Goal: Transaction & Acquisition: Download file/media

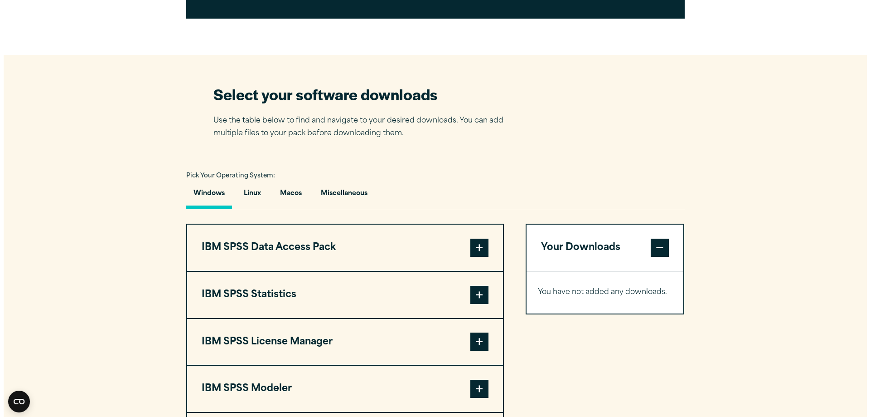
scroll to position [634, 0]
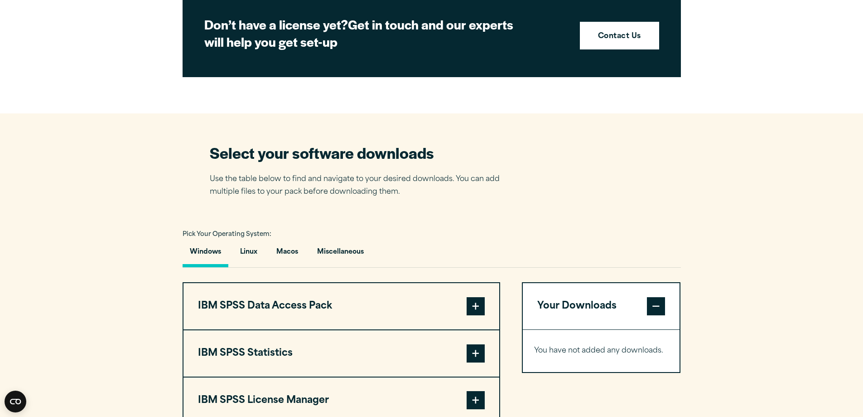
scroll to position [589, 0]
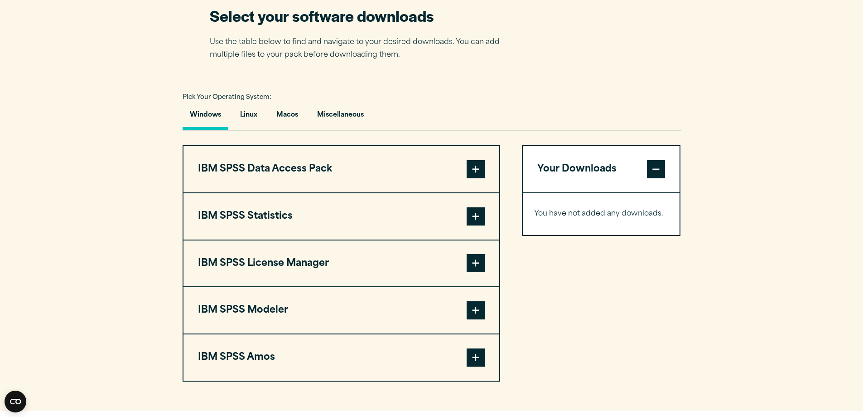
click at [467, 216] on span at bounding box center [476, 216] width 18 height 18
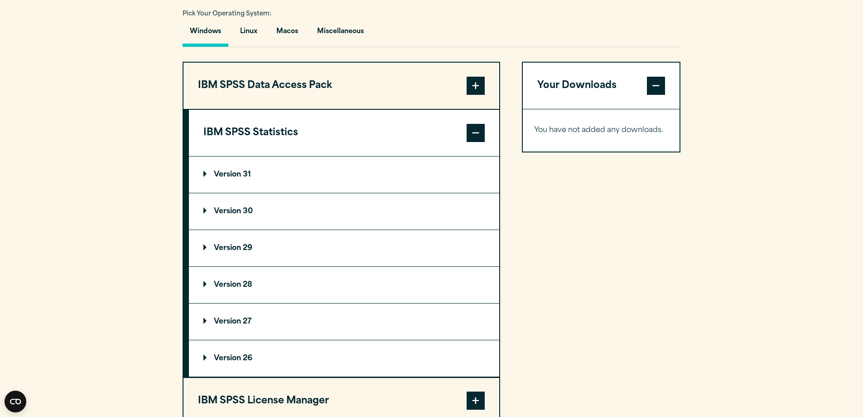
scroll to position [680, 0]
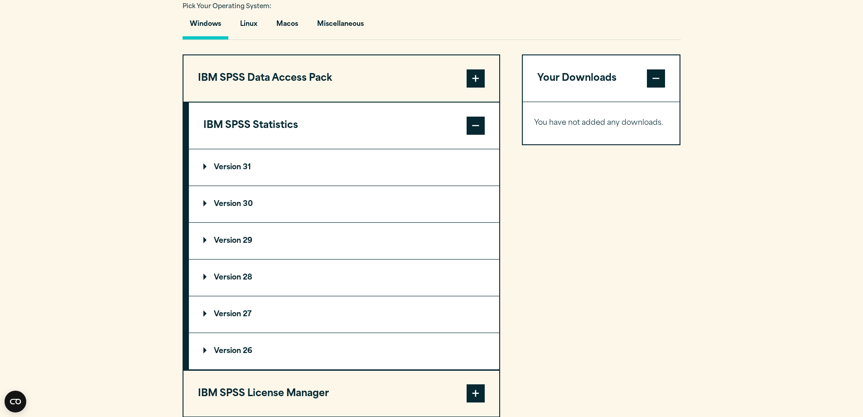
click at [236, 241] on p "Version 29" at bounding box center [227, 240] width 49 height 7
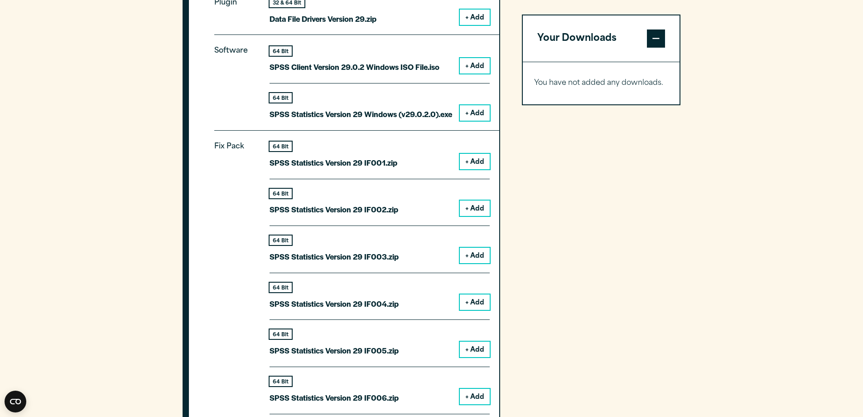
scroll to position [952, 0]
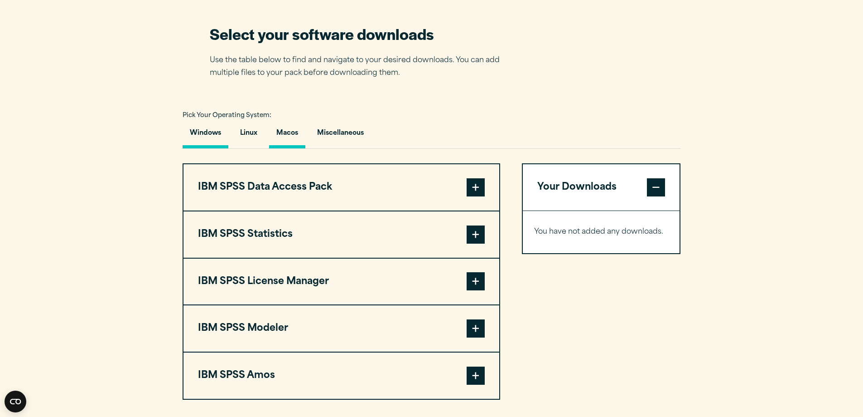
scroll to position [589, 0]
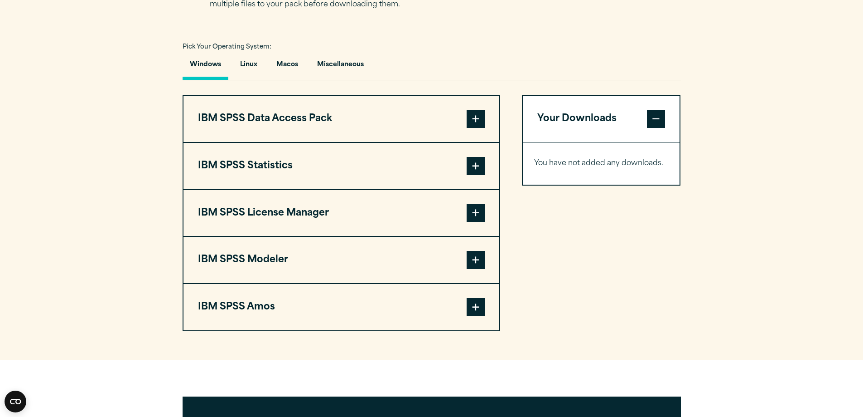
scroll to position [634, 0]
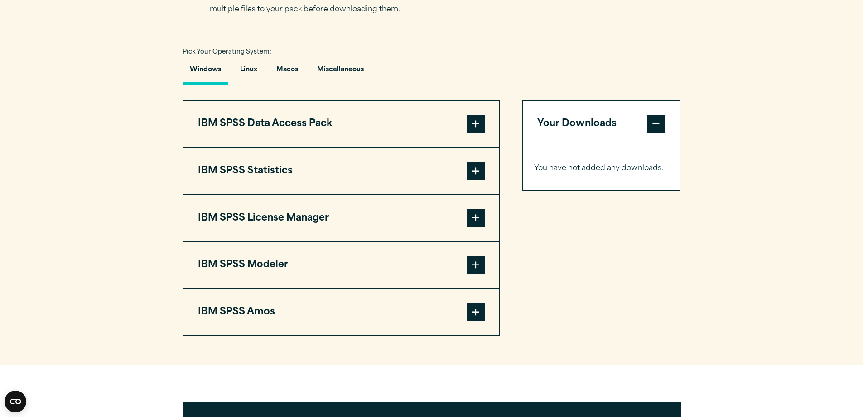
click at [478, 170] on span at bounding box center [476, 171] width 18 height 18
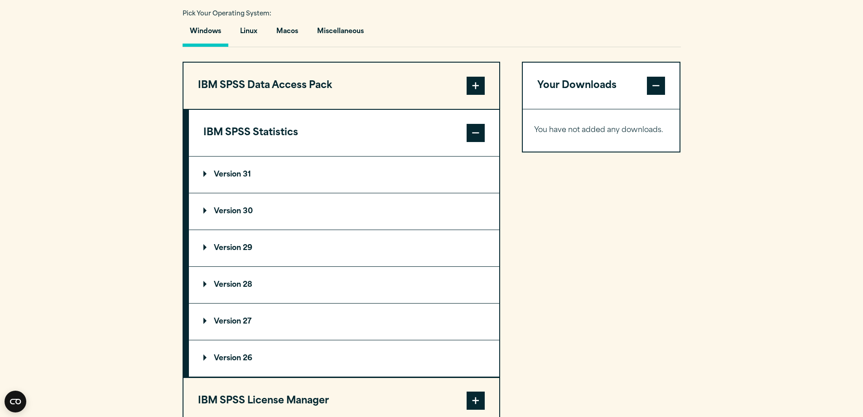
scroll to position [725, 0]
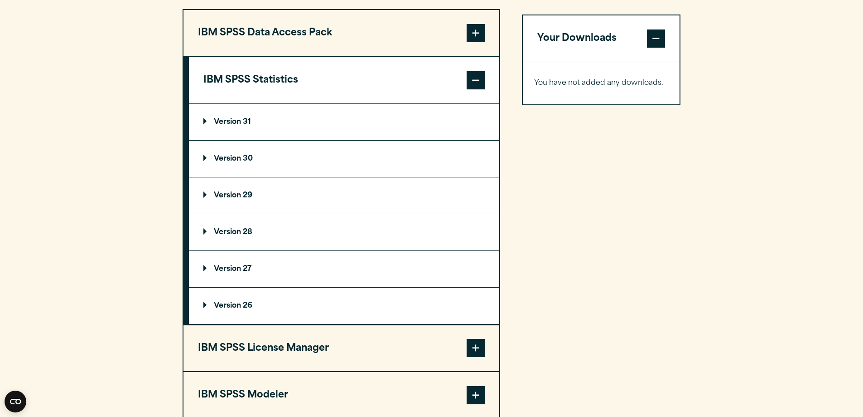
click at [234, 198] on p "Version 29" at bounding box center [227, 195] width 49 height 7
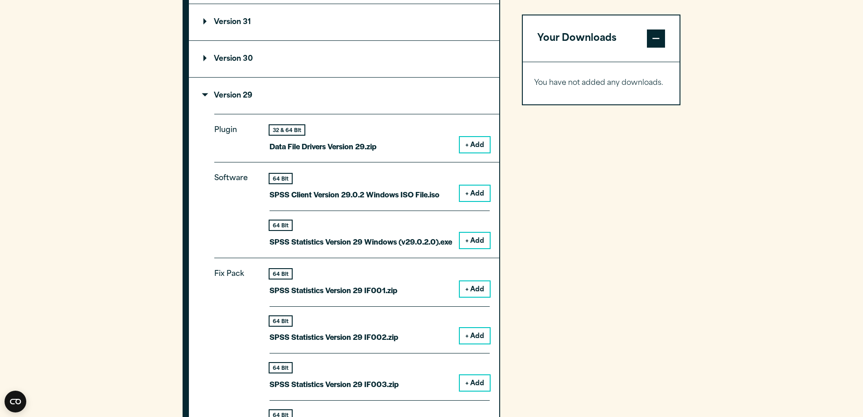
scroll to position [861, 0]
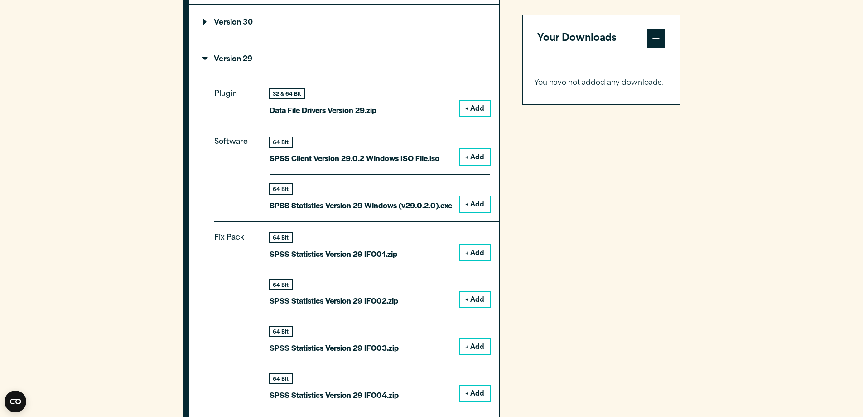
click at [476, 205] on button "+ Add" at bounding box center [475, 203] width 30 height 15
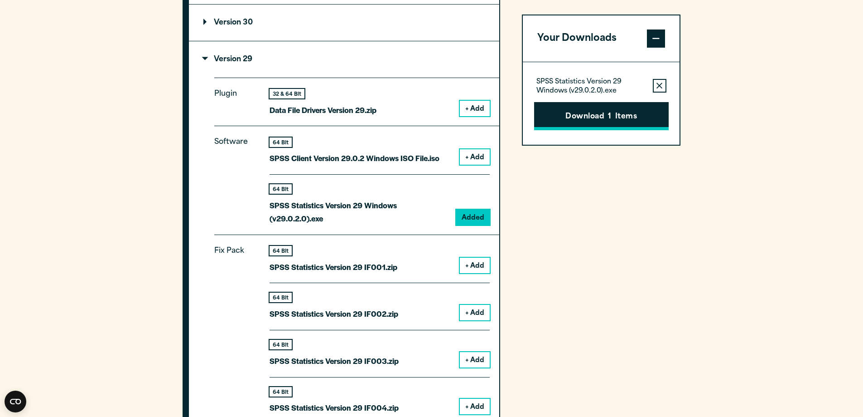
click at [594, 110] on button "Download 1 Items" at bounding box center [601, 116] width 135 height 28
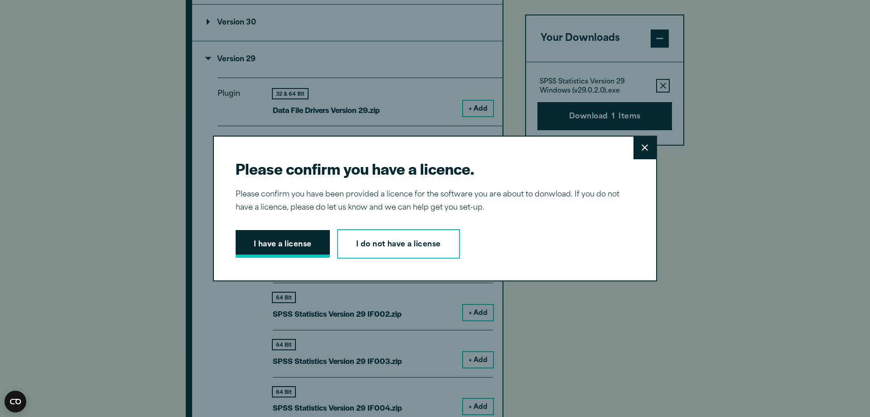
click at [317, 246] on button "I have a license" at bounding box center [283, 244] width 94 height 28
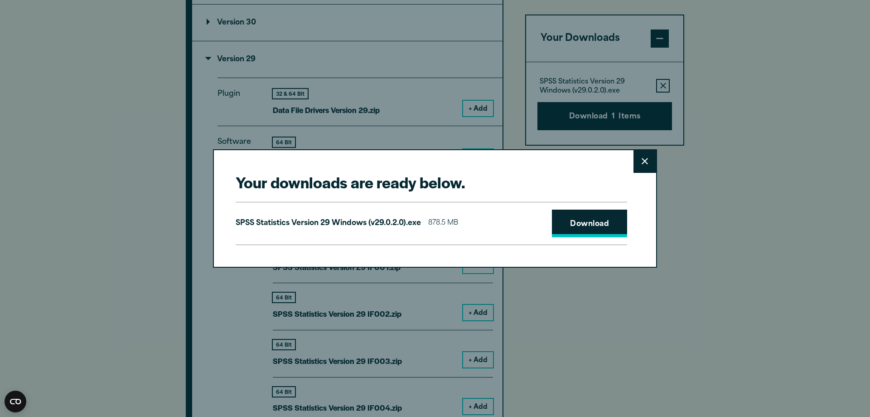
click at [588, 215] on link "Download" at bounding box center [589, 223] width 75 height 28
click at [106, 74] on div "Your downloads are ready below. Close SPSS Statistics Version 29 Windows (v29.0…" at bounding box center [435, 208] width 870 height 417
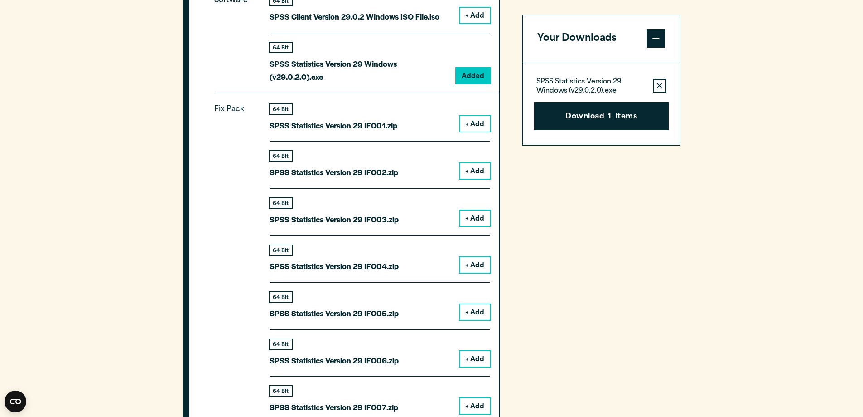
scroll to position [997, 0]
